Goal: Check status: Check status

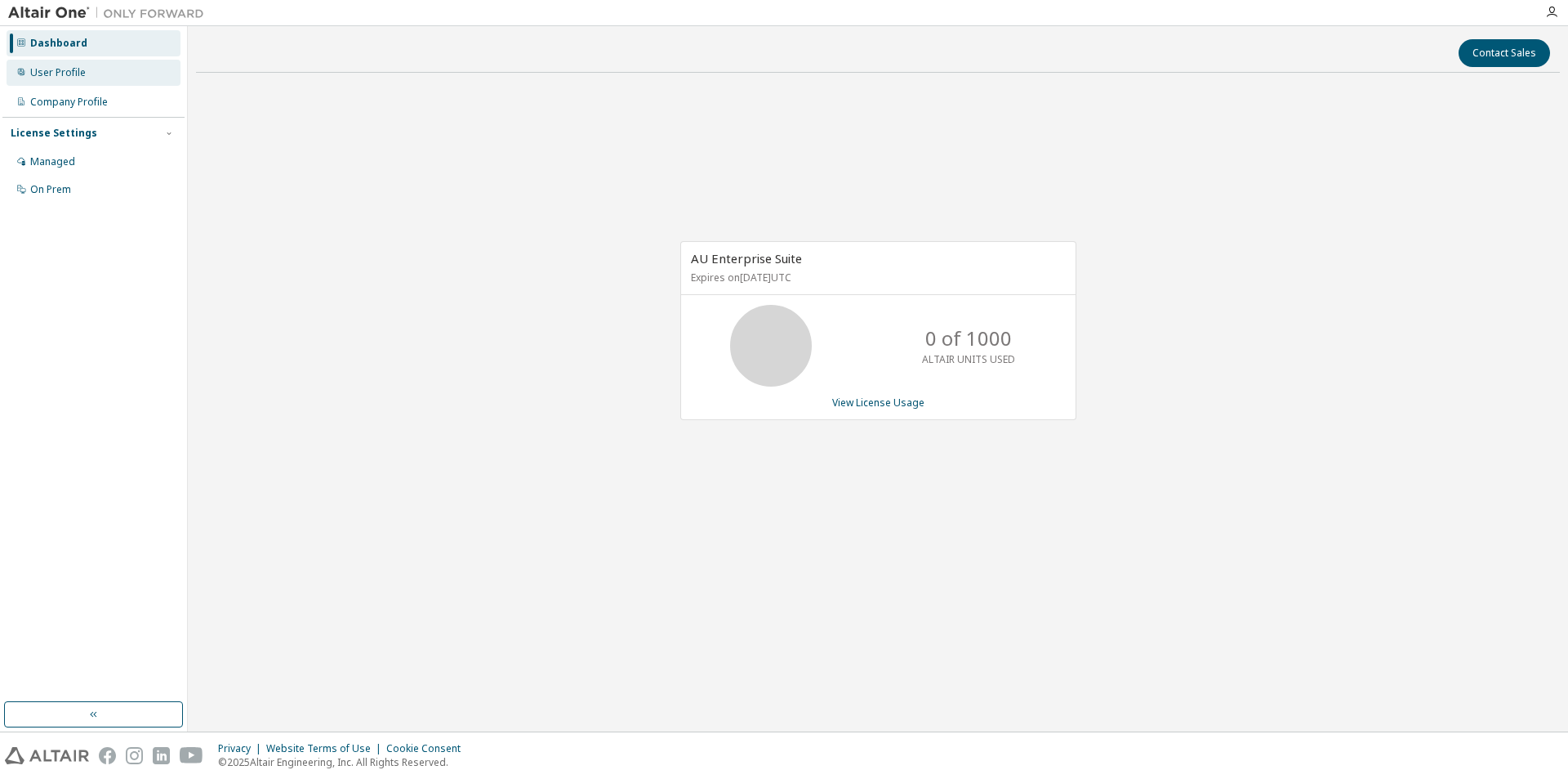
click at [59, 84] on div "User Profile" at bounding box center [94, 72] width 173 height 27
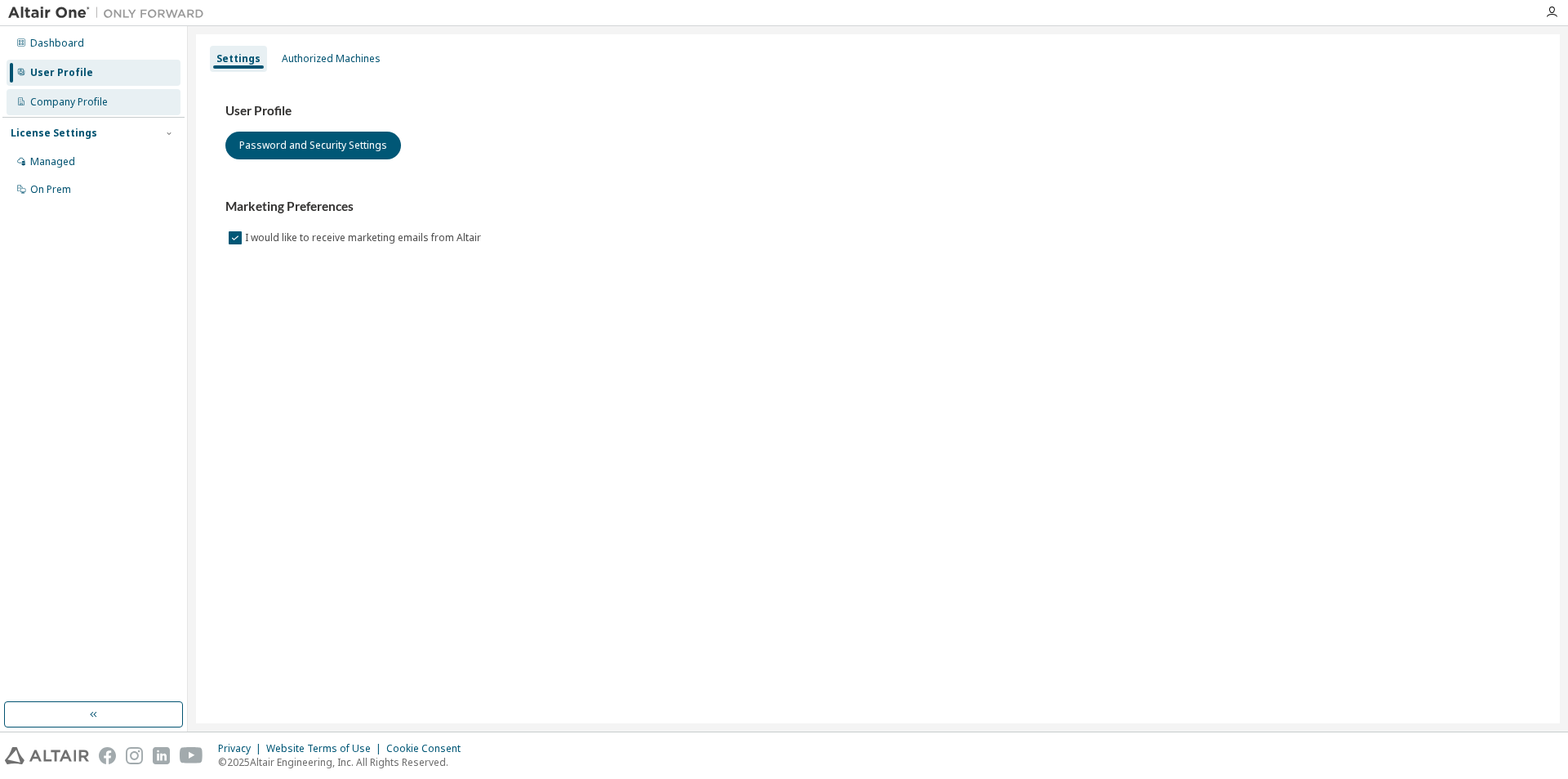
drag, startPoint x: 81, startPoint y: 106, endPoint x: 79, endPoint y: 113, distance: 7.3
click at [80, 105] on div "Company Profile" at bounding box center [69, 102] width 78 height 13
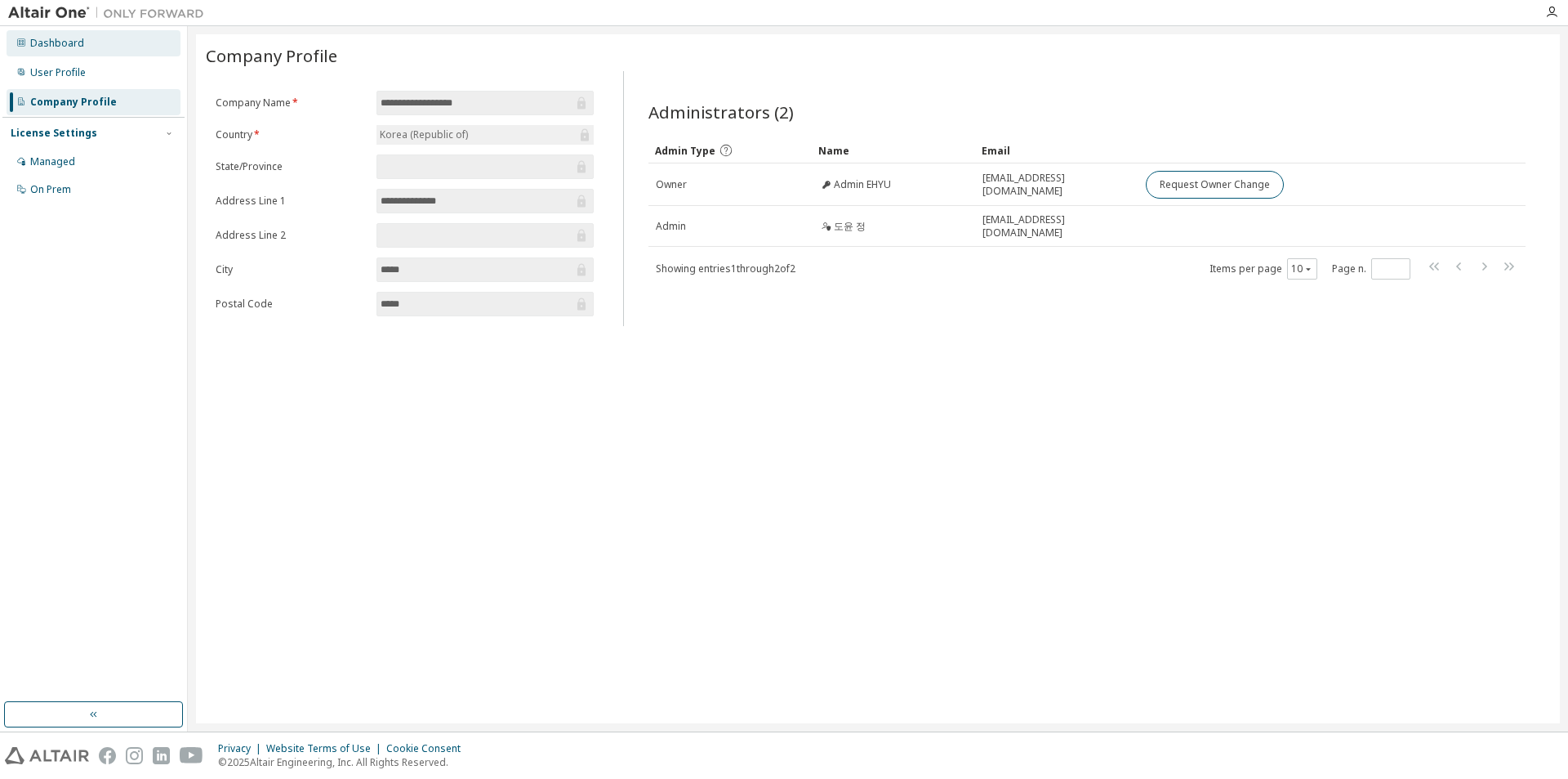
click at [69, 49] on div "Dashboard" at bounding box center [57, 42] width 54 height 13
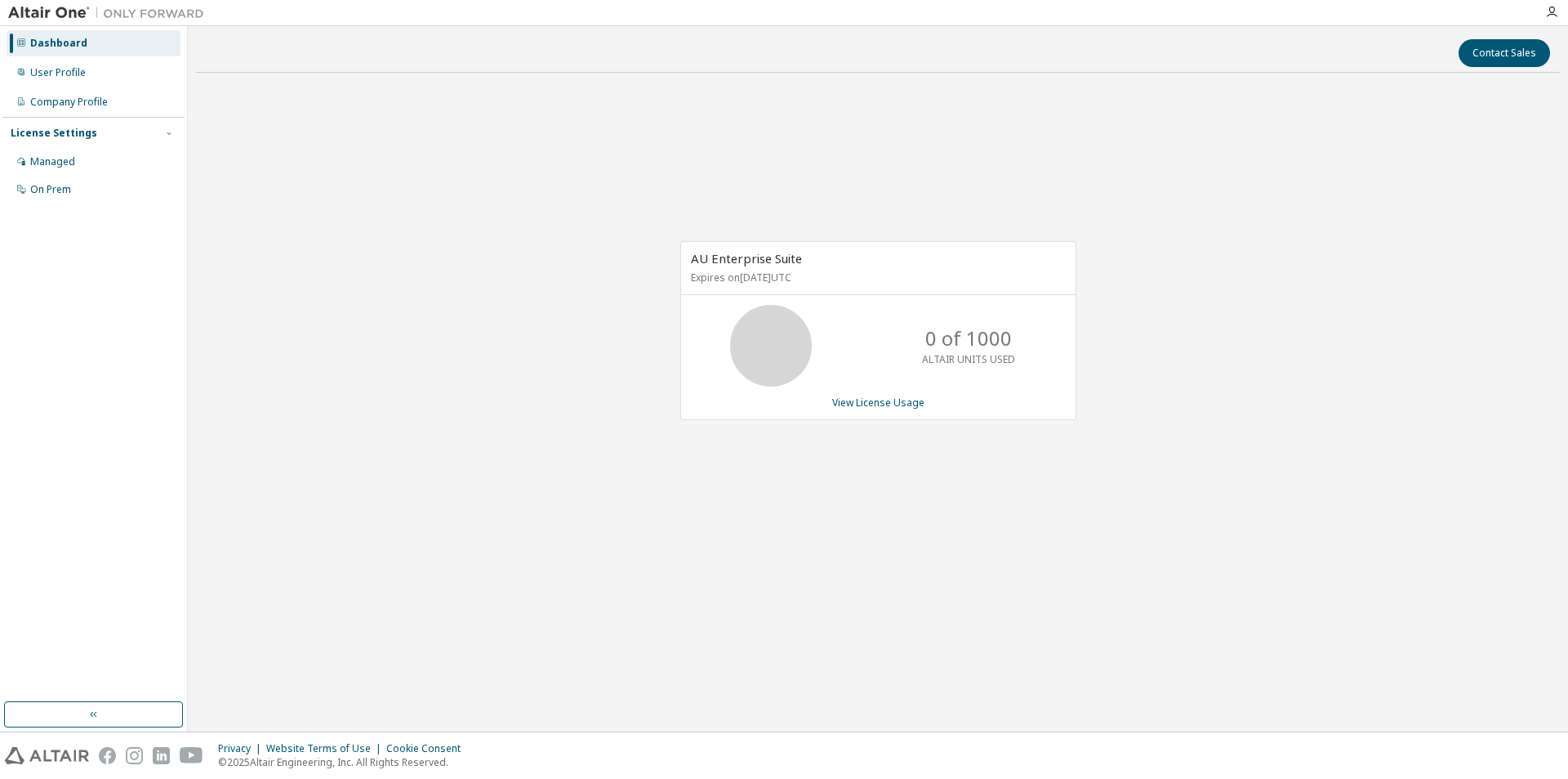
click at [723, 339] on icon at bounding box center [770, 345] width 98 height 82
click at [772, 266] on div "AU Enterprise Suite Expires on [DATE] UTC" at bounding box center [878, 268] width 394 height 53
click at [870, 392] on div "AU Enterprise Suite Expires on [DATE] UTC 0 of 1000 ALTAIR UNITS USED View Lice…" at bounding box center [878, 329] width 396 height 178
click at [869, 409] on div "AU Enterprise Suite Expires on [DATE] UTC 0 of 1000 ALTAIR UNITS USED View Lice…" at bounding box center [878, 329] width 396 height 178
click at [869, 402] on link "View License Usage" at bounding box center [878, 402] width 93 height 14
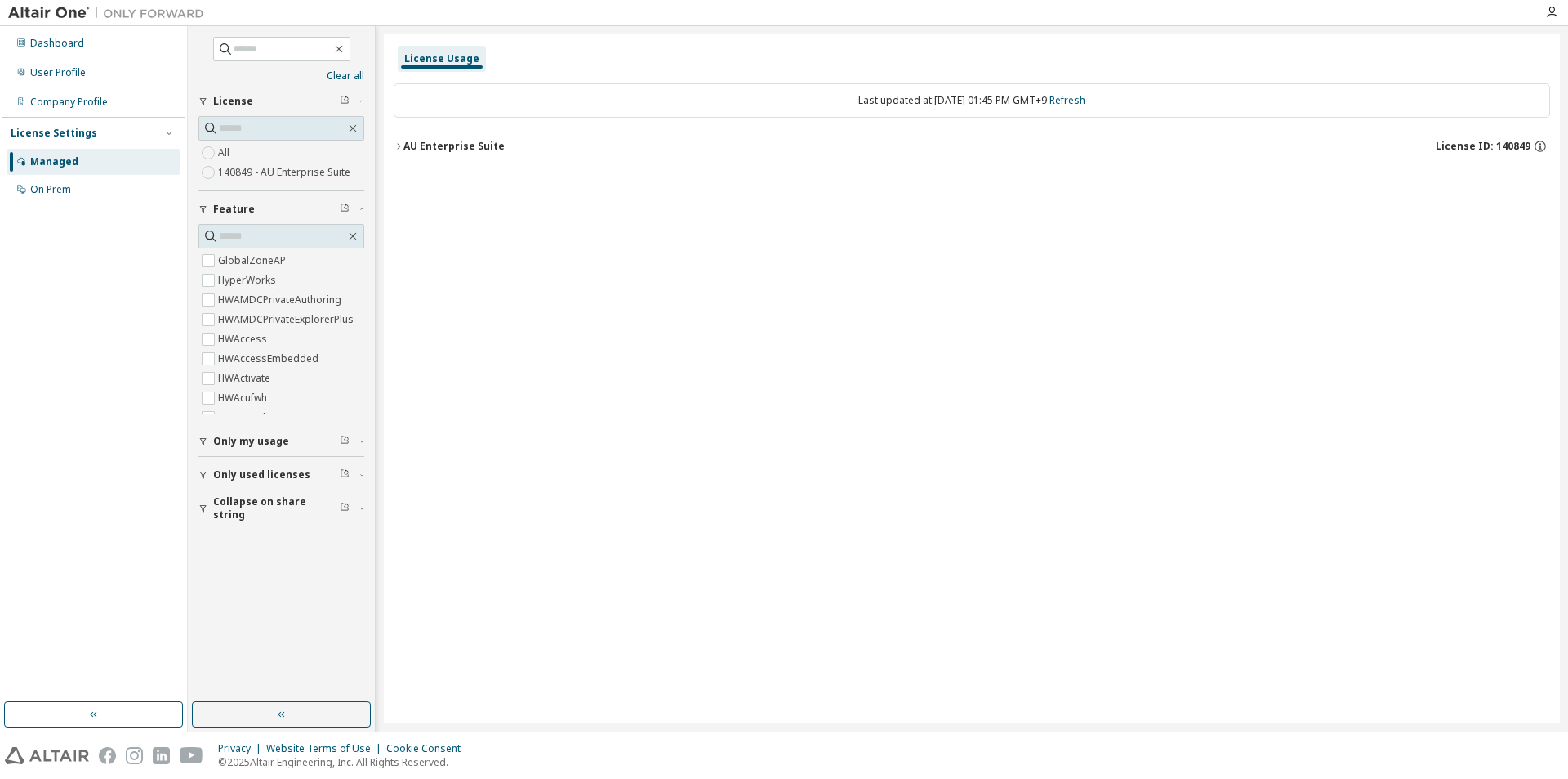
click at [481, 151] on div "AU Enterprise Suite" at bounding box center [453, 146] width 102 height 13
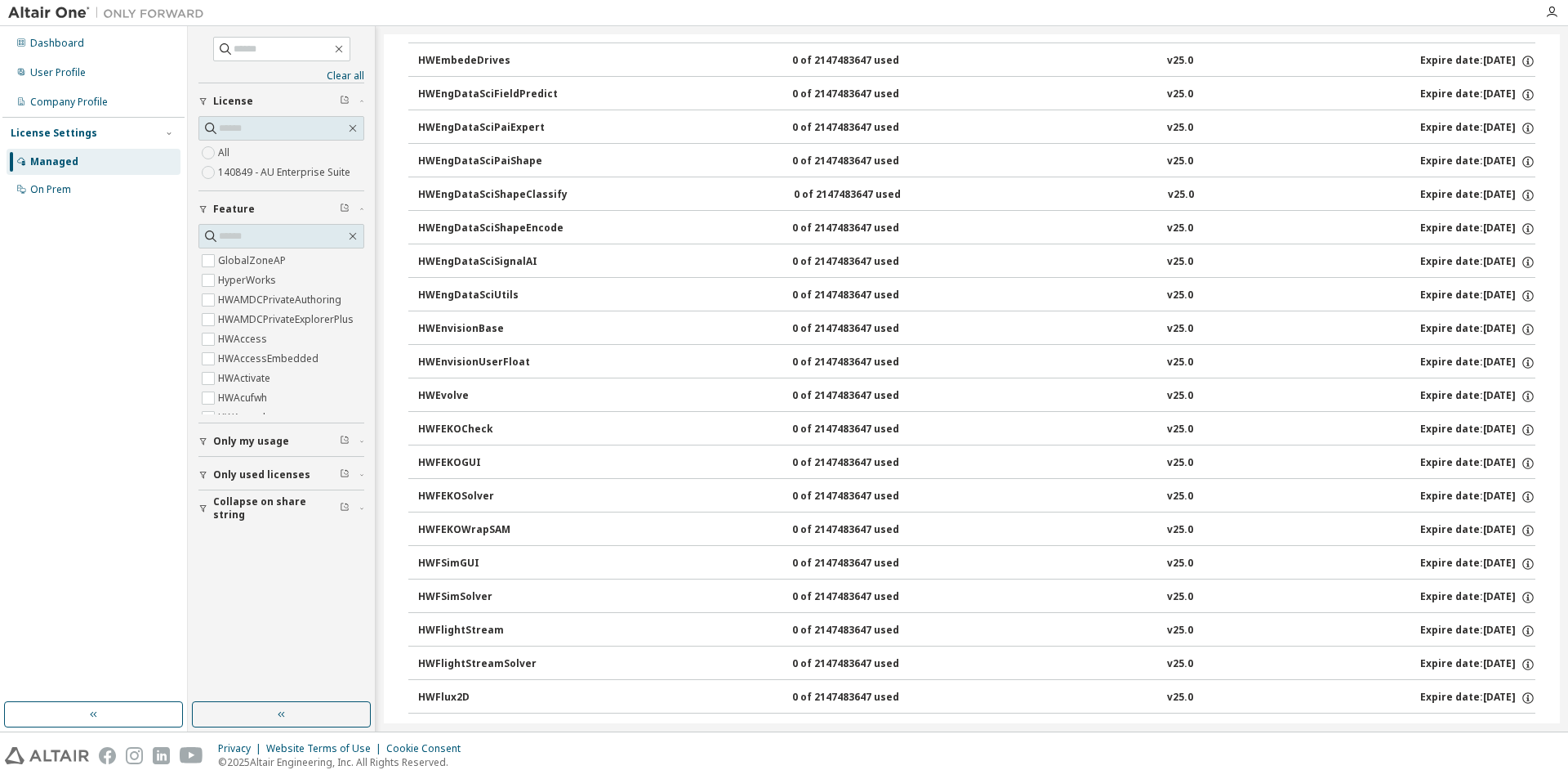
scroll to position [2533, 0]
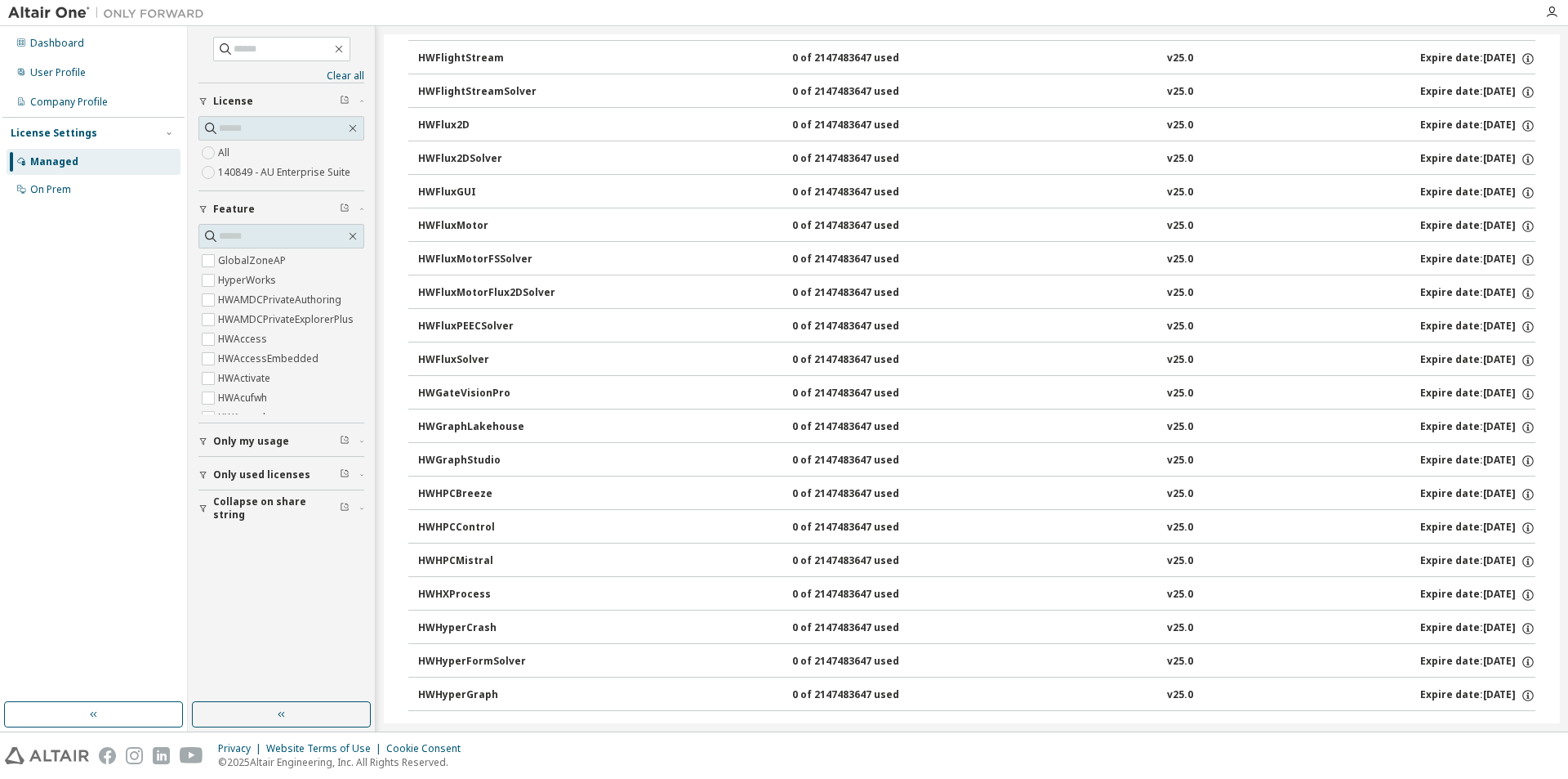
click at [208, 447] on button "Only my usage" at bounding box center [281, 441] width 166 height 35
click at [202, 444] on icon "button" at bounding box center [203, 441] width 10 height 10
click at [199, 473] on icon "button" at bounding box center [203, 474] width 10 height 10
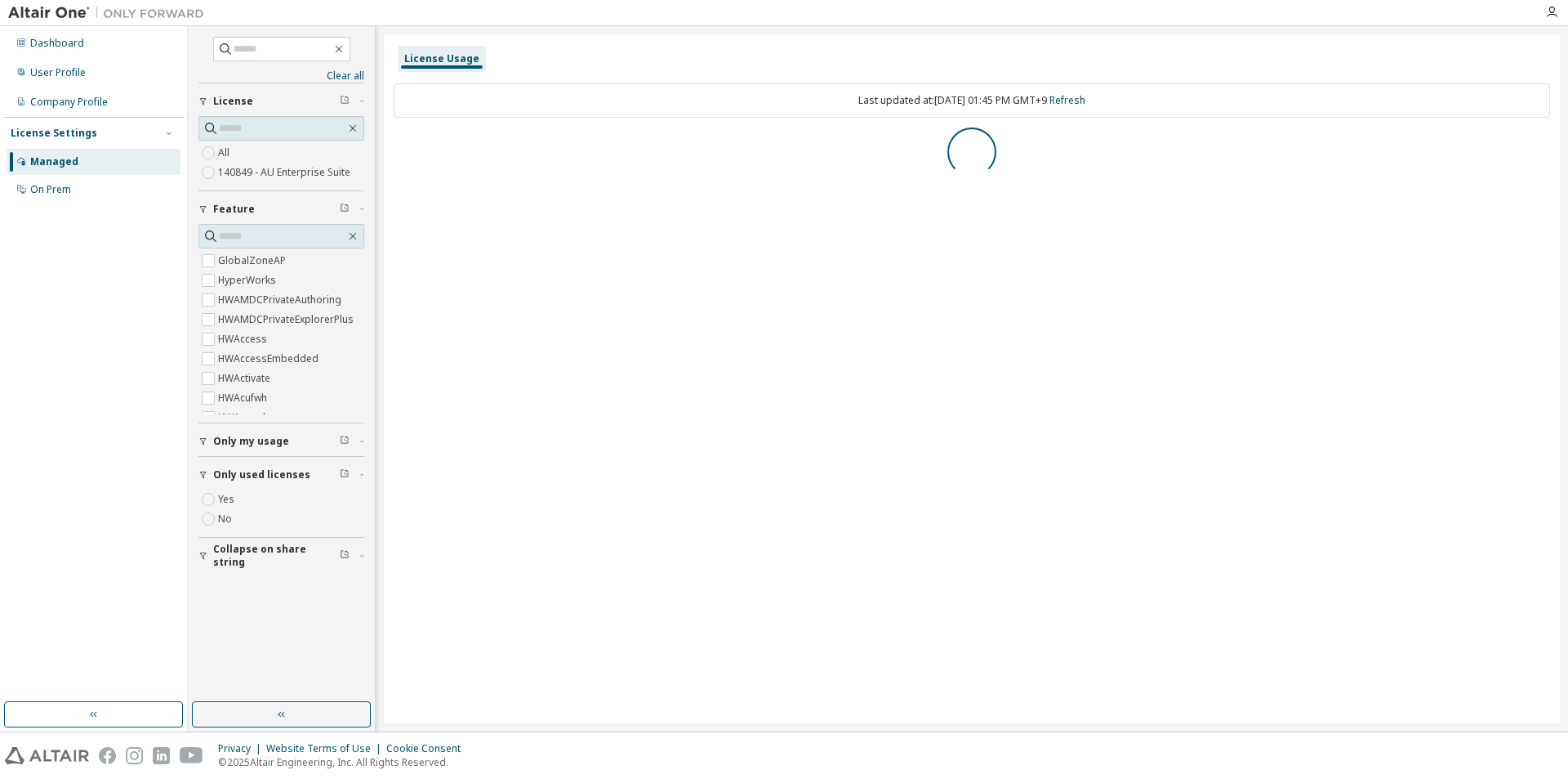
scroll to position [0, 0]
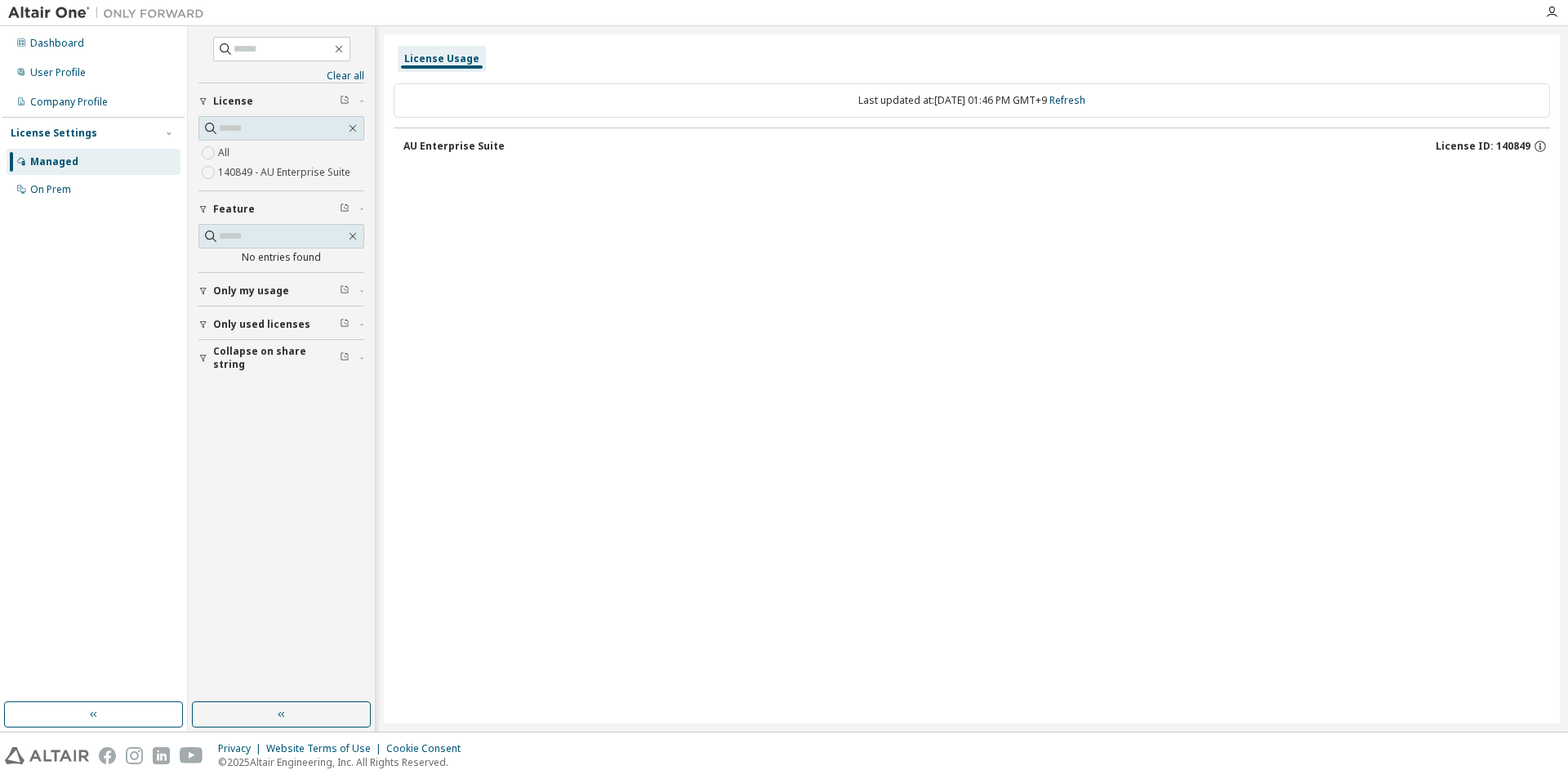
click at [428, 153] on div "AU Enterprise Suite License ID: 140849" at bounding box center [976, 146] width 1146 height 15
click at [435, 144] on div "AU Enterprise Suite" at bounding box center [453, 146] width 102 height 13
